Goal: Information Seeking & Learning: Learn about a topic

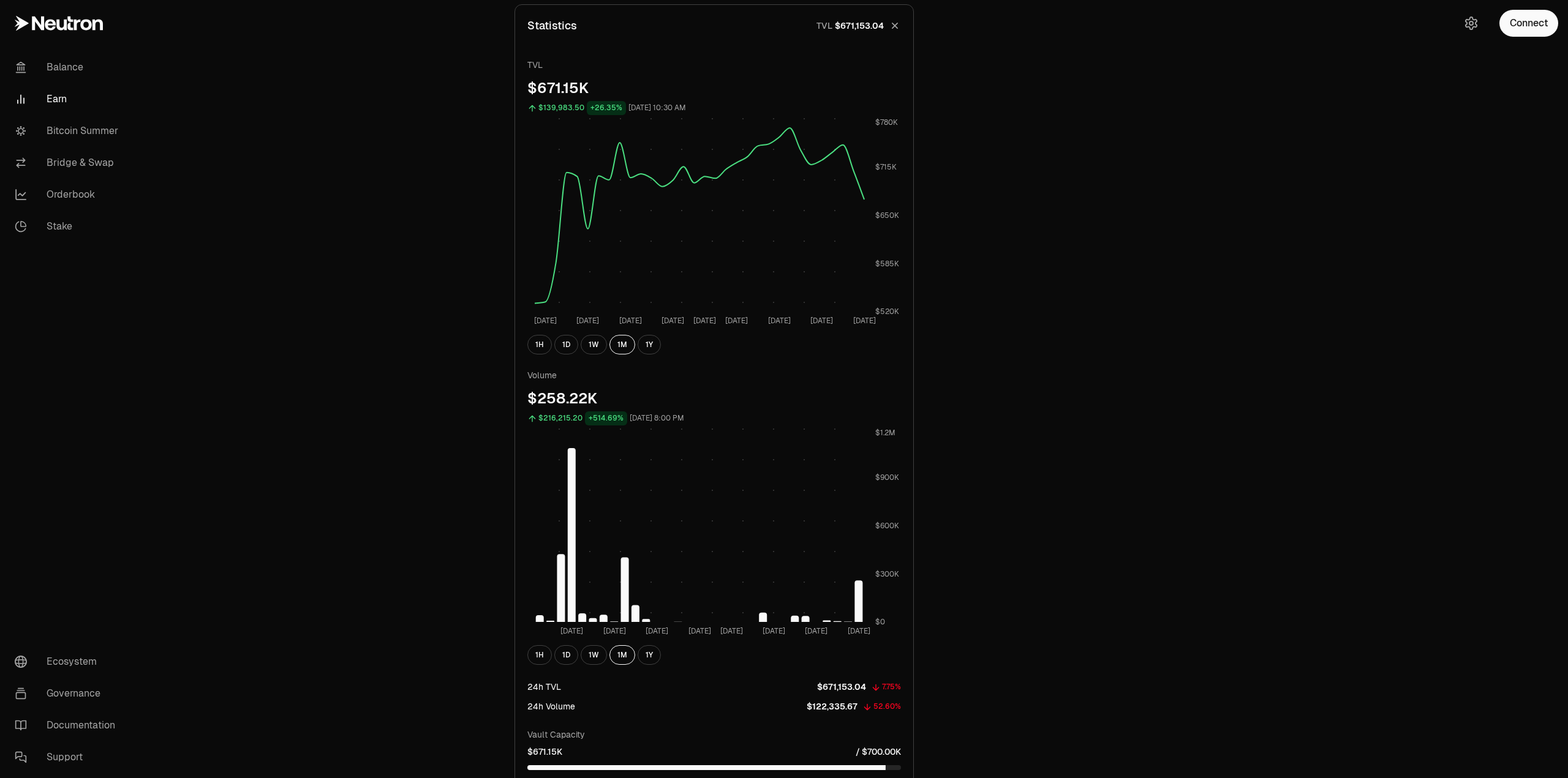
scroll to position [684, 0]
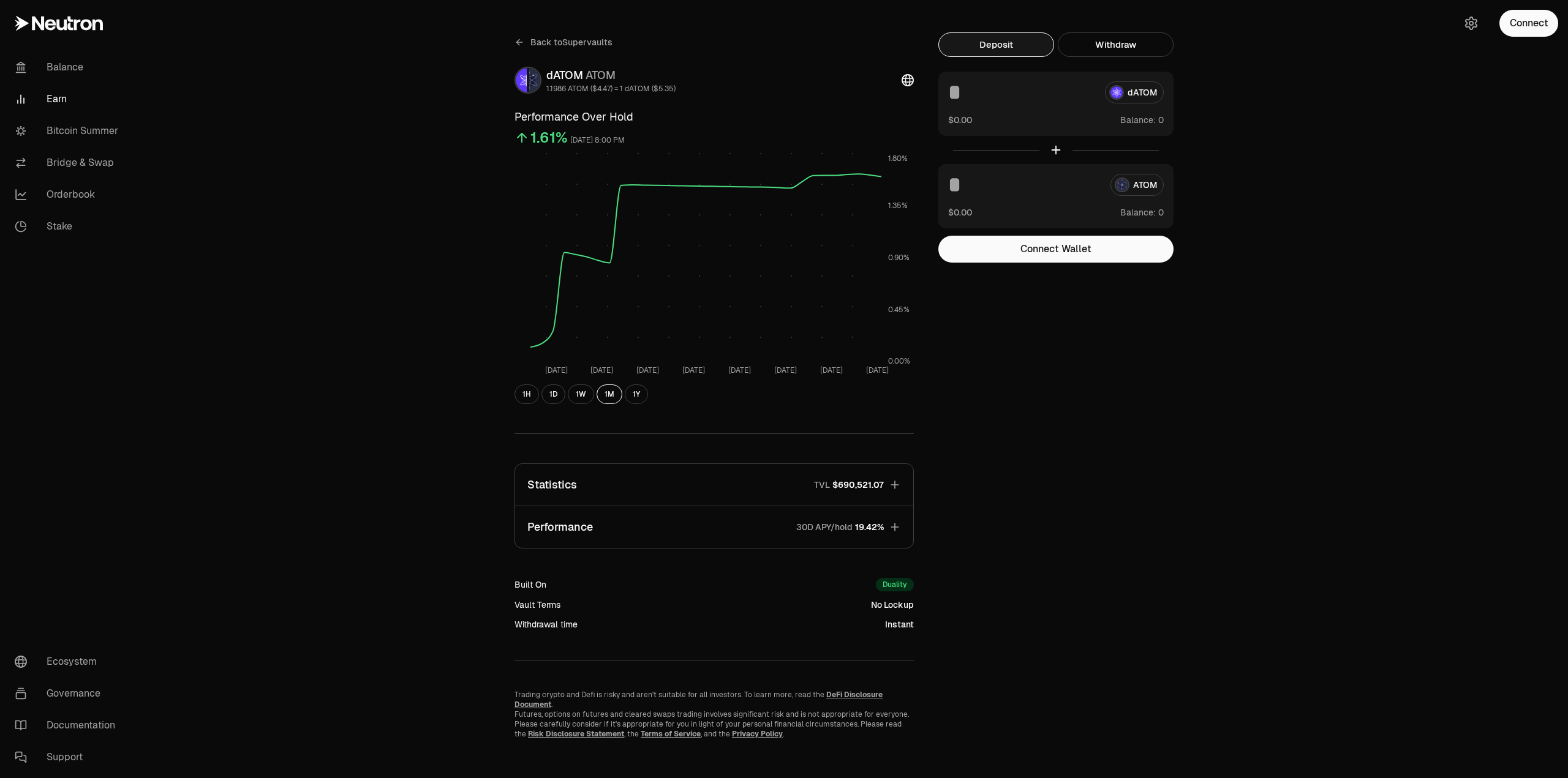
scroll to position [17, 0]
click at [895, 483] on icon "button" at bounding box center [894, 484] width 12 height 12
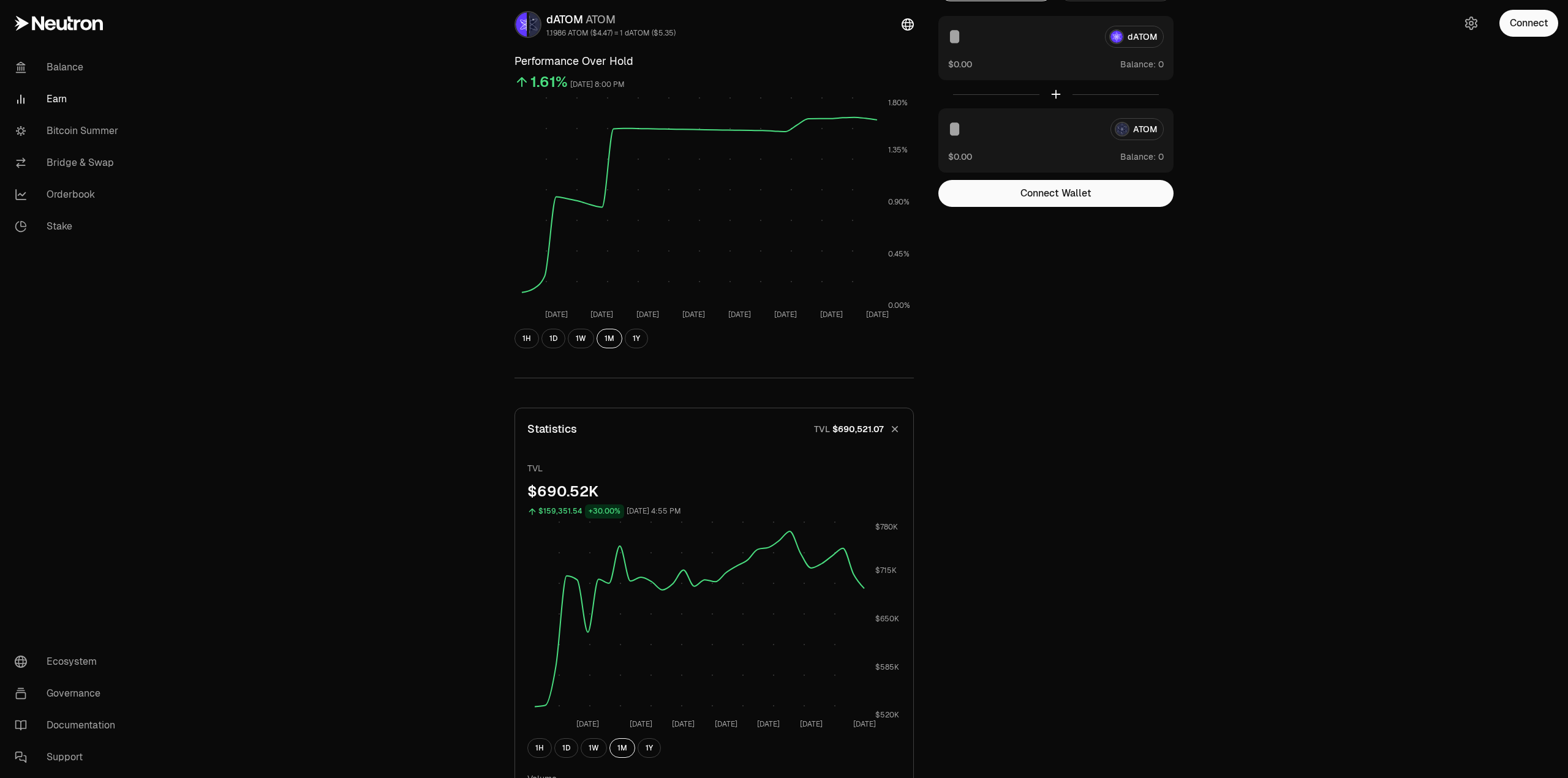
scroll to position [0, 0]
